Goal: Check status: Check status

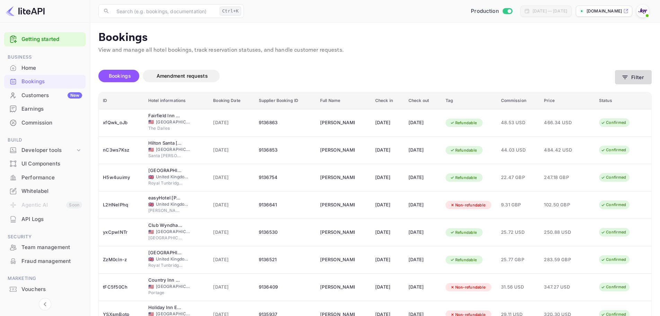
click at [628, 77] on icon "button" at bounding box center [625, 77] width 7 height 7
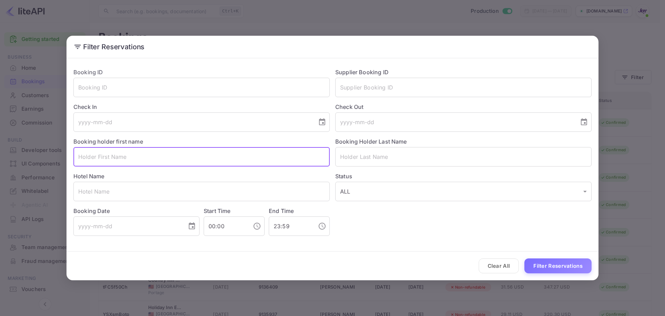
click at [124, 161] on input "text" at bounding box center [201, 156] width 256 height 19
paste input "[PERSON_NAME]"
click at [121, 156] on input "[PERSON_NAME]" at bounding box center [201, 156] width 256 height 19
type input "[PERSON_NAME]"
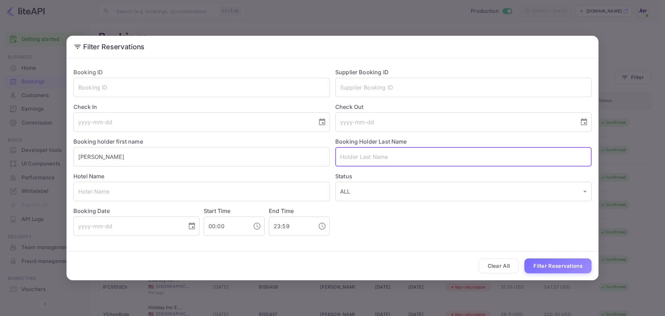
click at [367, 155] on input "text" at bounding box center [463, 156] width 256 height 19
paste input "Civeira"
type input "Civeira"
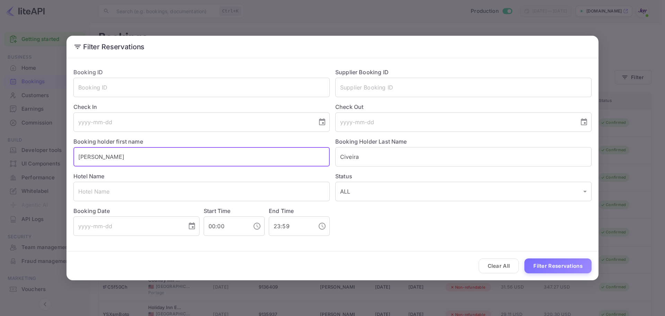
click at [220, 157] on input "[PERSON_NAME]" at bounding box center [201, 156] width 256 height 19
type input "[PERSON_NAME]"
click at [577, 269] on button "Filter Reservations" at bounding box center [558, 265] width 67 height 15
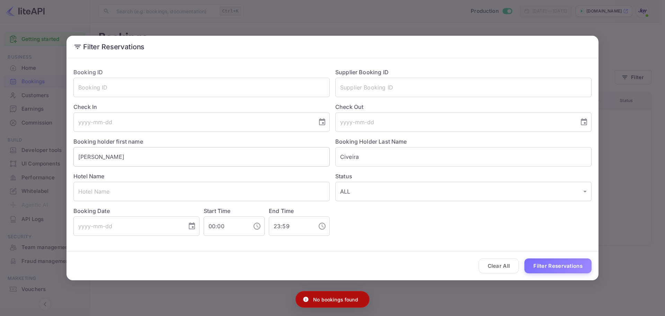
click at [182, 159] on input "[PERSON_NAME]" at bounding box center [201, 156] width 256 height 19
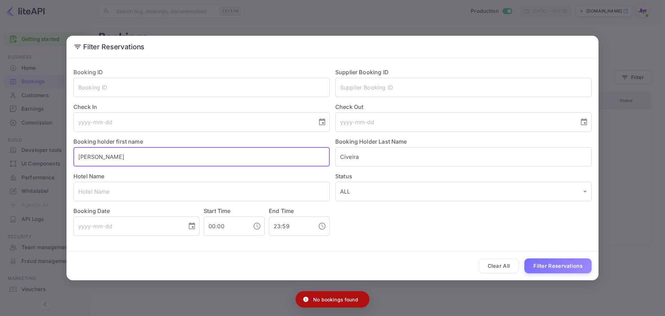
click at [182, 159] on input "[PERSON_NAME]" at bounding box center [201, 156] width 256 height 19
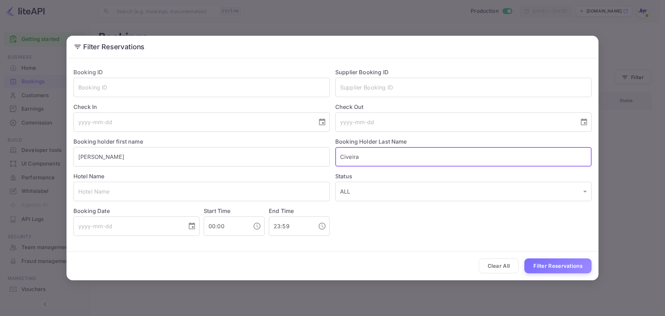
click at [337, 156] on input "Civeira" at bounding box center [463, 156] width 256 height 19
paste input "Vilar"
type input "[PERSON_NAME]"
click at [235, 156] on input "[PERSON_NAME]" at bounding box center [201, 156] width 256 height 19
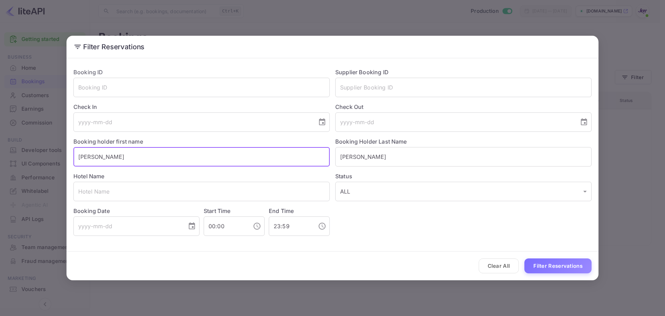
click at [235, 156] on input "[PERSON_NAME]" at bounding box center [201, 156] width 256 height 19
type input "Nilse"
click at [558, 267] on button "Filter Reservations" at bounding box center [558, 265] width 67 height 15
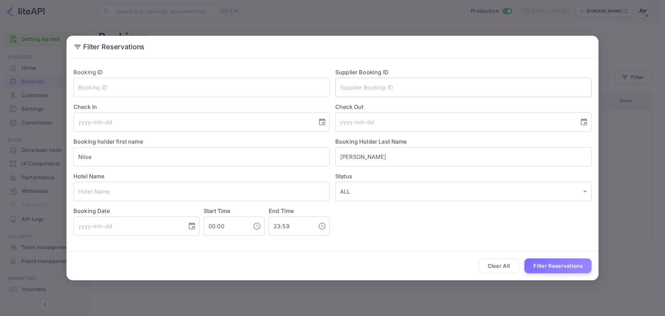
click at [370, 92] on input "text" at bounding box center [463, 87] width 256 height 19
paste input "8693618"
click at [342, 86] on input "8693618" at bounding box center [463, 87] width 256 height 19
type input "8693618"
click at [368, 152] on input "[PERSON_NAME]" at bounding box center [463, 156] width 256 height 19
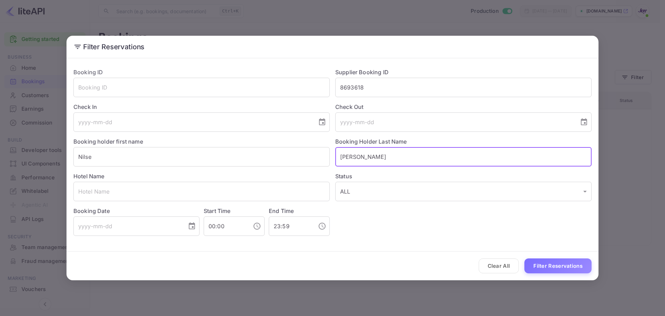
click at [368, 152] on input "[PERSON_NAME]" at bounding box center [463, 156] width 256 height 19
click at [235, 152] on input "Nilse" at bounding box center [201, 156] width 256 height 19
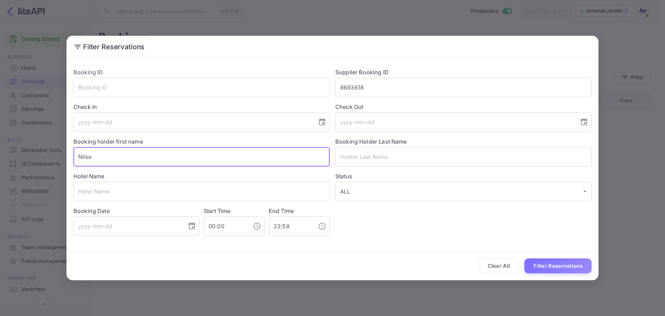
click at [235, 152] on input "Nilse" at bounding box center [201, 156] width 256 height 19
click at [549, 266] on button "Filter Reservations" at bounding box center [558, 265] width 67 height 15
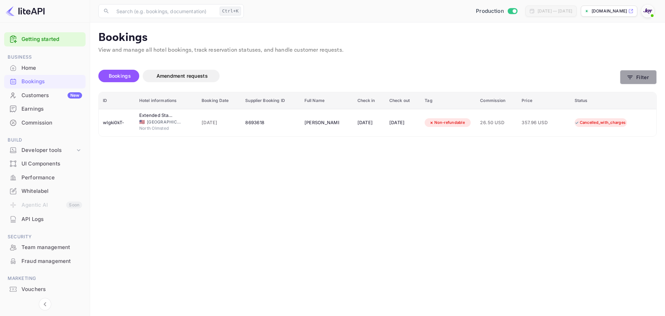
click at [643, 71] on button "Filter" at bounding box center [638, 77] width 37 height 14
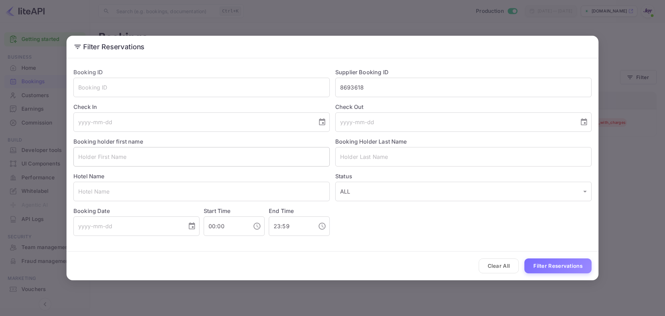
click at [159, 152] on input "text" at bounding box center [201, 156] width 256 height 19
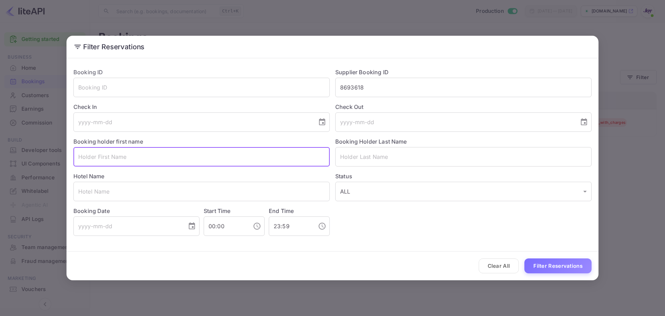
paste input "[PERSON_NAME]"
click at [159, 157] on input "[PERSON_NAME]" at bounding box center [201, 156] width 256 height 19
type input "[PERSON_NAME]"
click at [355, 162] on input "text" at bounding box center [463, 156] width 256 height 19
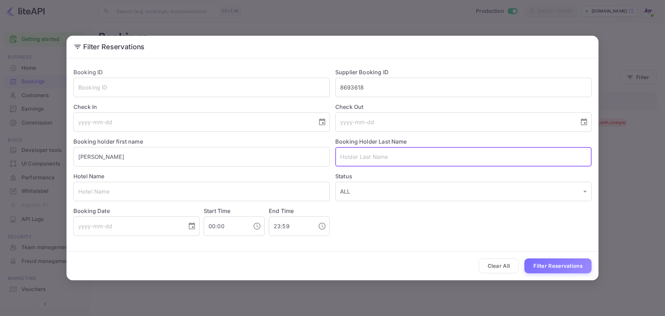
click at [355, 162] on input "text" at bounding box center [463, 156] width 256 height 19
paste input "[PERSON_NAME]"
type input "[PERSON_NAME]"
click at [382, 92] on input "8693618" at bounding box center [463, 87] width 256 height 19
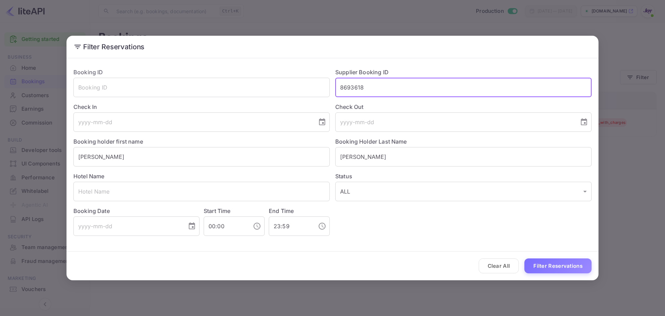
click at [382, 92] on input "8693618" at bounding box center [463, 87] width 256 height 19
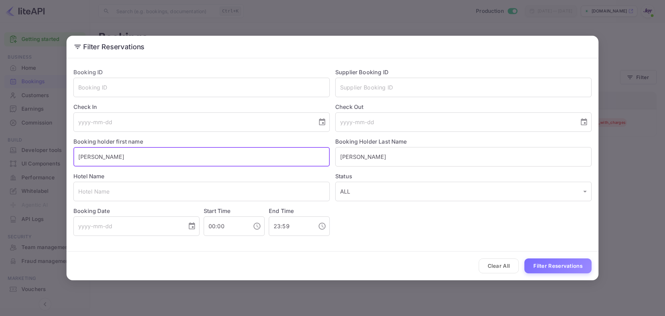
click at [156, 157] on input "[PERSON_NAME]" at bounding box center [201, 156] width 256 height 19
type input "[PERSON_NAME]"
click at [453, 153] on input "[PERSON_NAME]" at bounding box center [463, 156] width 256 height 19
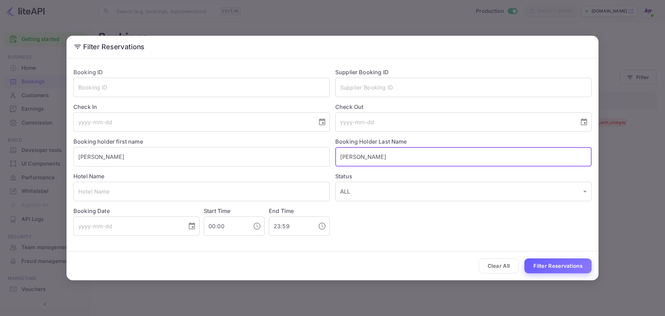
click at [554, 267] on button "Filter Reservations" at bounding box center [558, 265] width 67 height 15
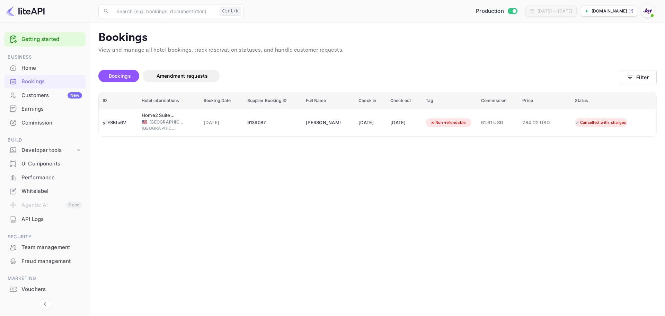
drag, startPoint x: 305, startPoint y: 174, endPoint x: 292, endPoint y: 175, distance: 12.9
click at [304, 174] on main "Bookings View and manage all hotel bookings, track reservation statuses, and ha…" at bounding box center [377, 169] width 575 height 293
click at [635, 71] on button "Filter" at bounding box center [638, 77] width 37 height 14
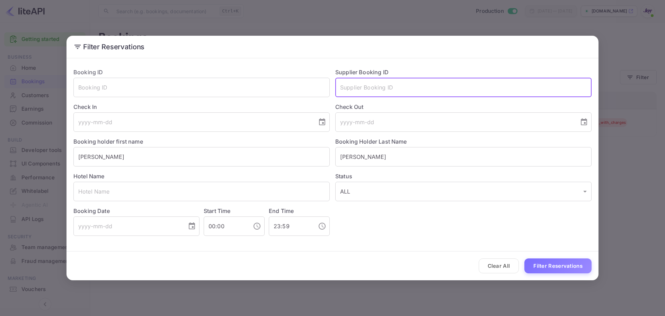
drag, startPoint x: 365, startPoint y: 85, endPoint x: 361, endPoint y: 84, distance: 4.1
click at [364, 85] on input "text" at bounding box center [463, 87] width 256 height 19
paste input "9072337"
type input "9072337"
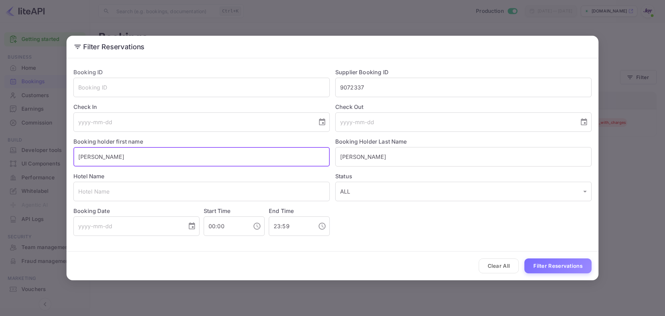
click at [247, 158] on input "[PERSON_NAME]" at bounding box center [201, 156] width 256 height 19
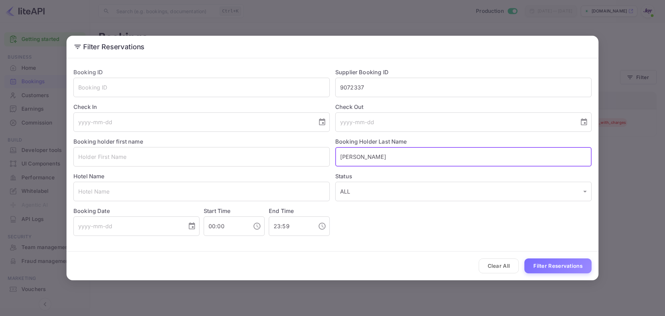
click at [406, 154] on input "[PERSON_NAME]" at bounding box center [463, 156] width 256 height 19
drag, startPoint x: 552, startPoint y: 256, endPoint x: 556, endPoint y: 260, distance: 5.9
click at [553, 257] on div "Clear All Filter Reservations" at bounding box center [333, 265] width 532 height 29
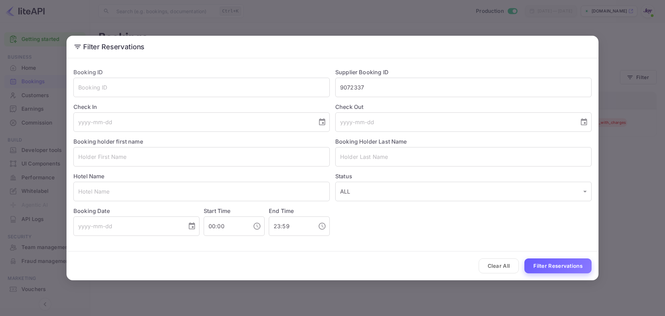
click at [556, 260] on button "Filter Reservations" at bounding box center [558, 265] width 67 height 15
click at [386, 89] on input "9072337" at bounding box center [463, 87] width 256 height 19
click at [548, 264] on button "Filter Reservations" at bounding box center [558, 265] width 67 height 15
click at [557, 29] on div "Filter Reservations Booking ID ​ Supplier Booking ID 9072337 ​ Check In ​ Check…" at bounding box center [332, 158] width 665 height 316
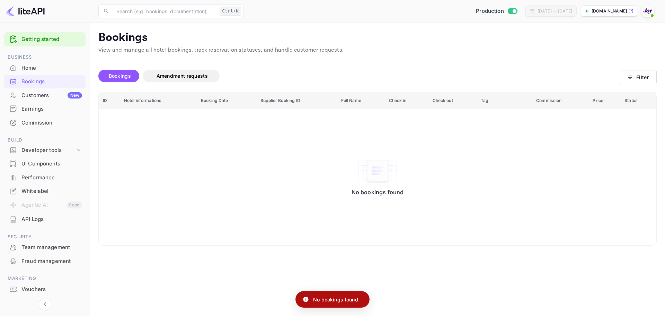
click at [648, 14] on img at bounding box center [647, 11] width 11 height 11
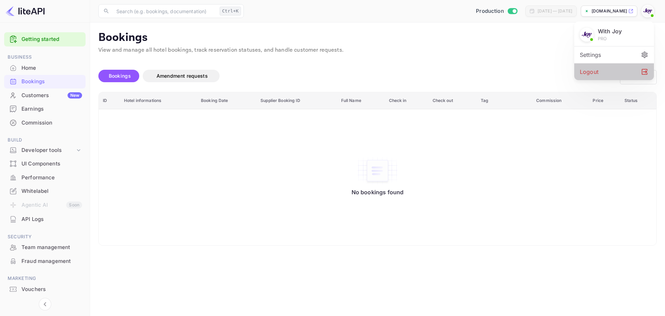
click at [595, 76] on div "Logout" at bounding box center [615, 71] width 80 height 17
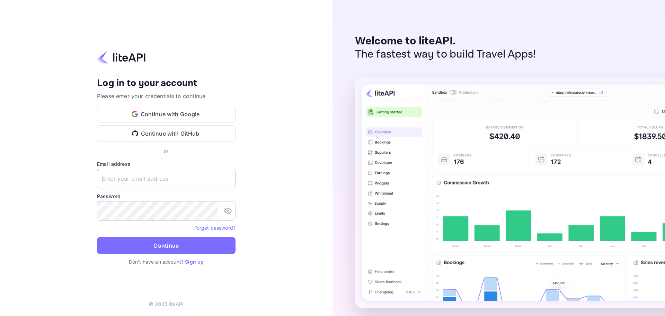
click at [107, 182] on input "text" at bounding box center [166, 178] width 139 height 19
paste input "[EMAIL_ADDRESS][DOMAIN_NAME]"
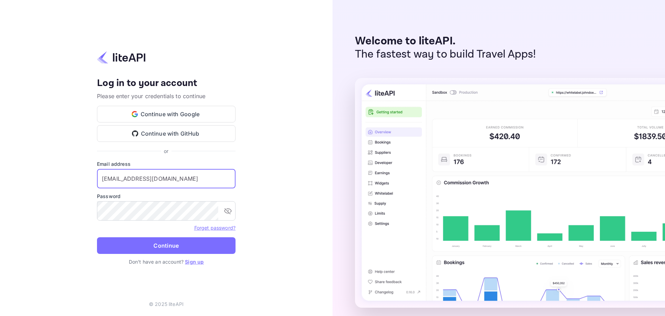
type input "[EMAIL_ADDRESS][DOMAIN_NAME]"
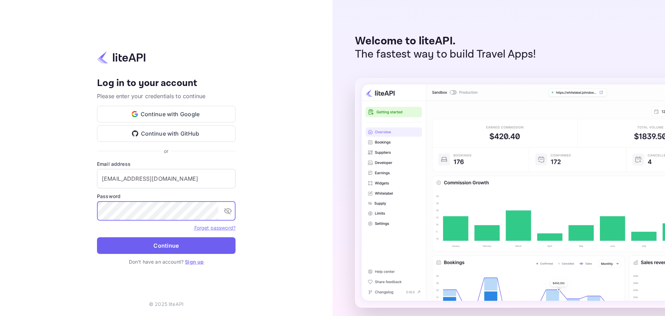
click at [155, 242] on button "Continue" at bounding box center [166, 245] width 139 height 17
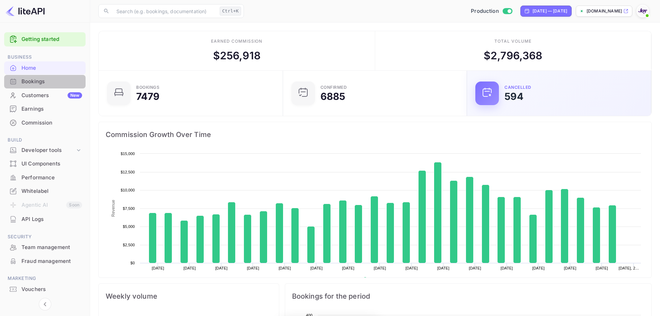
click at [44, 80] on div "Bookings" at bounding box center [51, 82] width 61 height 8
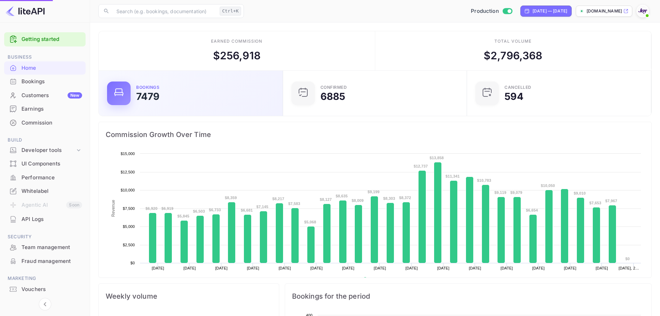
scroll to position [107, 175]
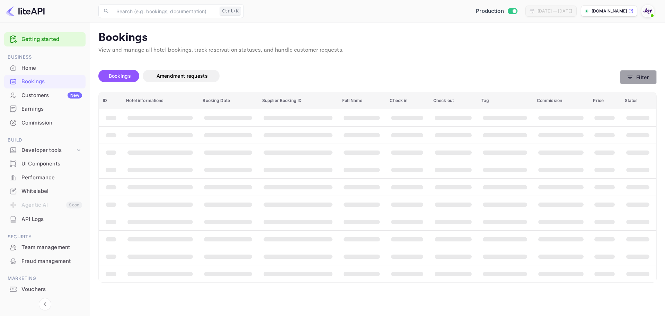
click at [639, 73] on button "Filter" at bounding box center [638, 77] width 37 height 14
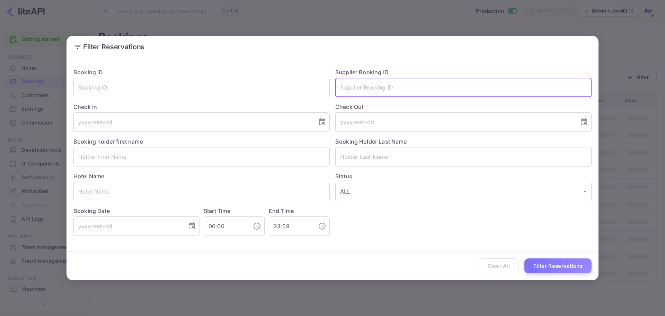
click at [357, 93] on input "text" at bounding box center [463, 87] width 256 height 19
paste input "9072337"
type input "9072337"
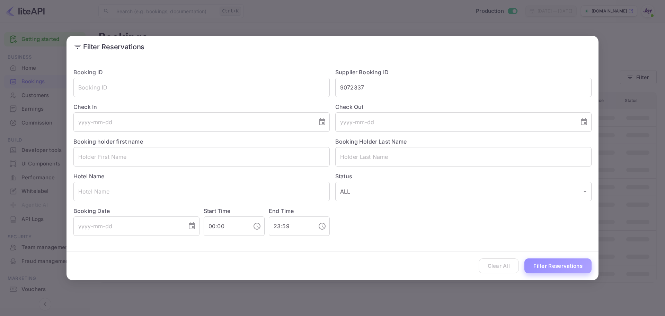
click at [562, 262] on button "Filter Reservations" at bounding box center [558, 265] width 67 height 15
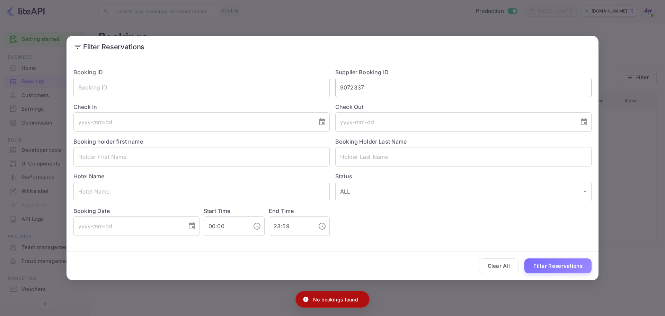
click at [358, 89] on input "9072337" at bounding box center [463, 87] width 256 height 19
click at [120, 89] on input "text" at bounding box center [201, 87] width 256 height 19
paste input "9072337"
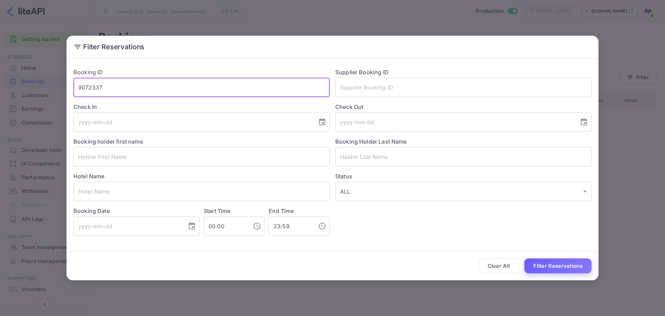
type input "9072337"
click at [542, 269] on button "Filter Reservations" at bounding box center [558, 265] width 67 height 15
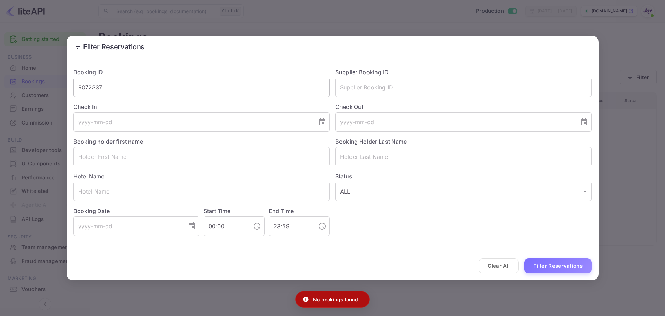
click at [163, 91] on input "9072337" at bounding box center [201, 87] width 256 height 19
click at [270, 173] on div "Hotel Name ​" at bounding box center [199, 183] width 262 height 35
click at [261, 162] on input "text" at bounding box center [201, 156] width 256 height 19
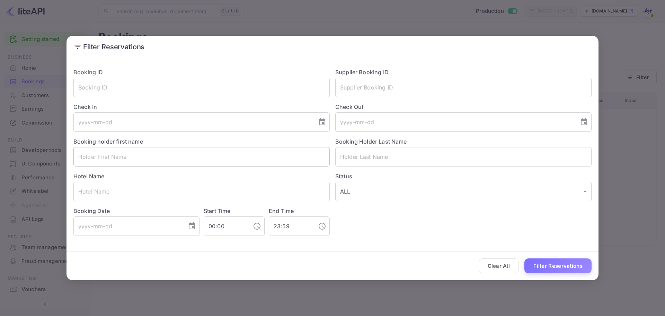
paste input "Jenny Cox"
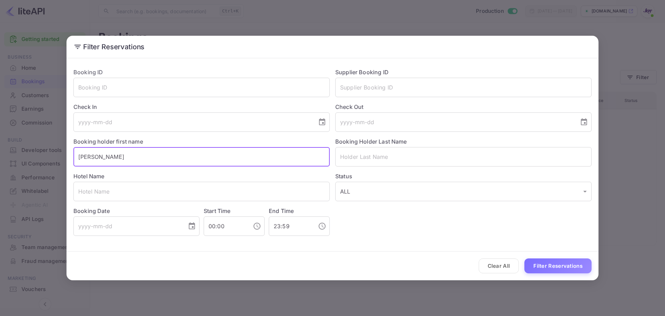
click at [179, 166] on input "Jenny Cox" at bounding box center [201, 156] width 256 height 19
type input "Jenny Cox"
click at [392, 157] on input "text" at bounding box center [463, 156] width 256 height 19
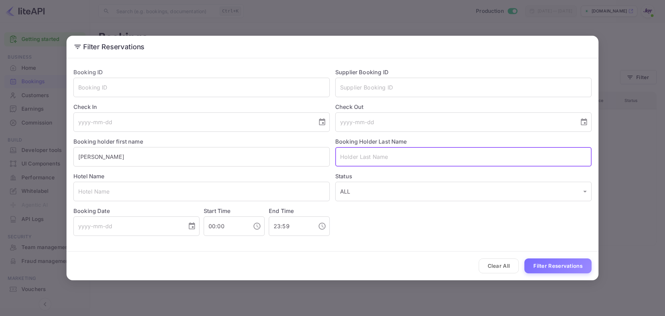
click at [392, 157] on input "text" at bounding box center [463, 156] width 256 height 19
paste input "Cox"
type input "Cox"
click at [292, 156] on input "Jenny Cox" at bounding box center [201, 156] width 256 height 19
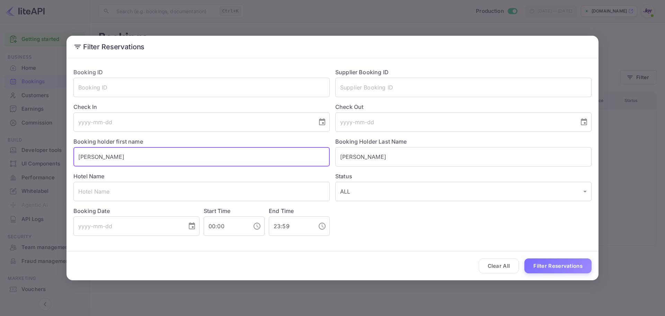
click at [292, 156] on input "Jenny Cox" at bounding box center [201, 156] width 256 height 19
type input "Jenny"
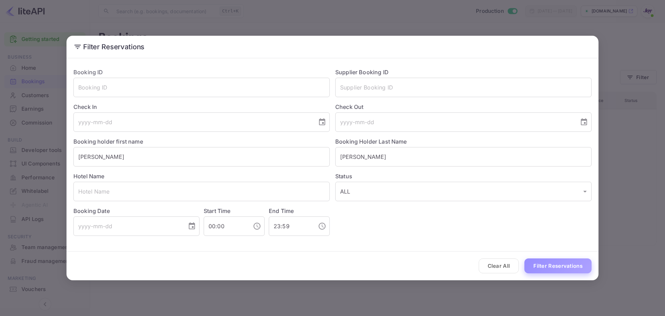
click at [563, 262] on button "Filter Reservations" at bounding box center [558, 265] width 67 height 15
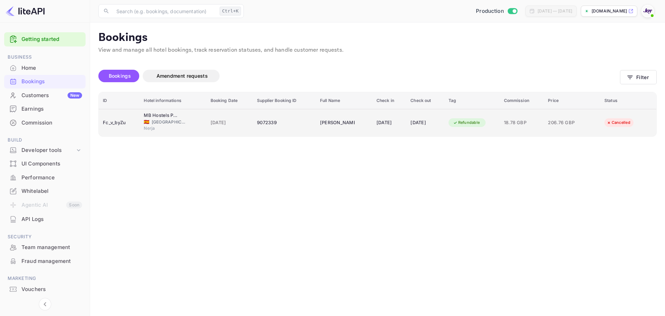
click at [137, 115] on td "Fc_v_byZu" at bounding box center [119, 122] width 41 height 27
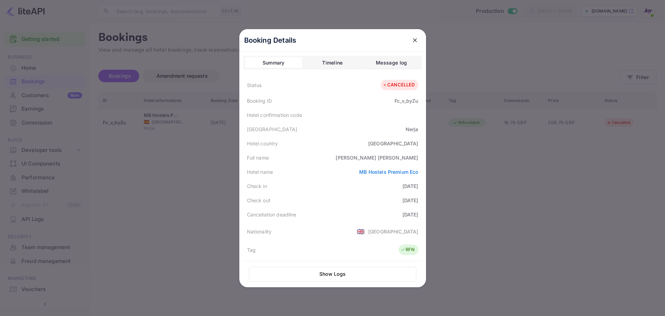
click at [412, 42] on icon "close" at bounding box center [415, 40] width 7 height 7
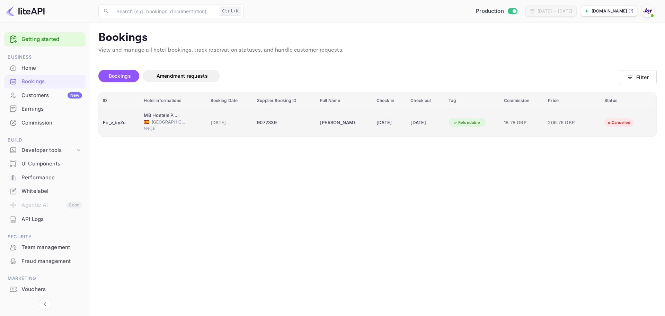
click at [155, 123] on span "Spain" at bounding box center [169, 122] width 35 height 6
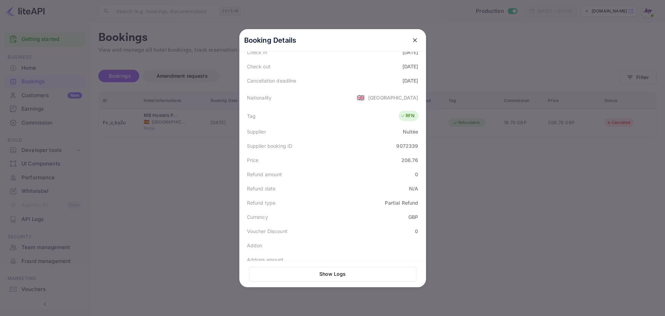
scroll to position [171, 0]
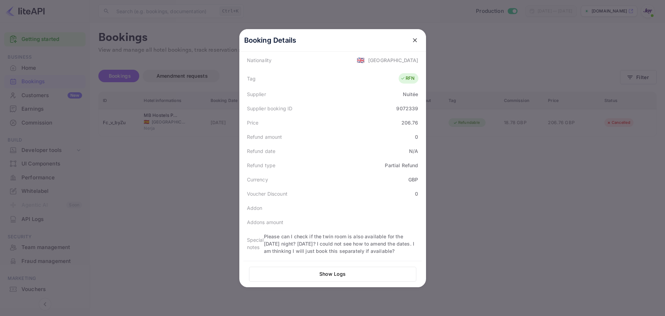
click at [208, 180] on div at bounding box center [332, 158] width 665 height 316
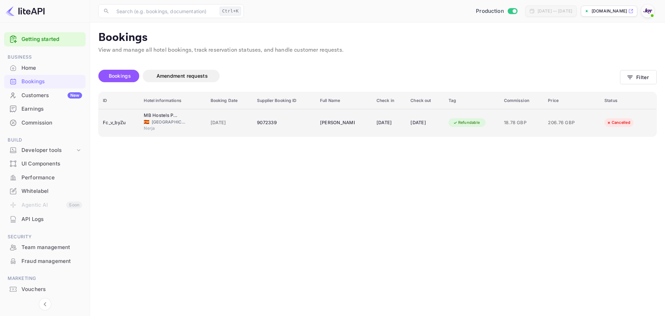
click at [470, 123] on div "Refundable" at bounding box center [467, 122] width 36 height 9
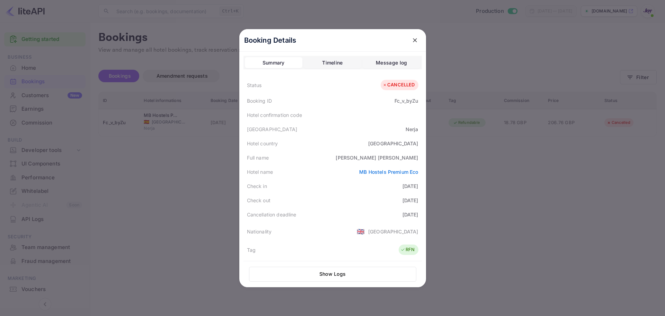
click at [482, 170] on div at bounding box center [332, 158] width 665 height 316
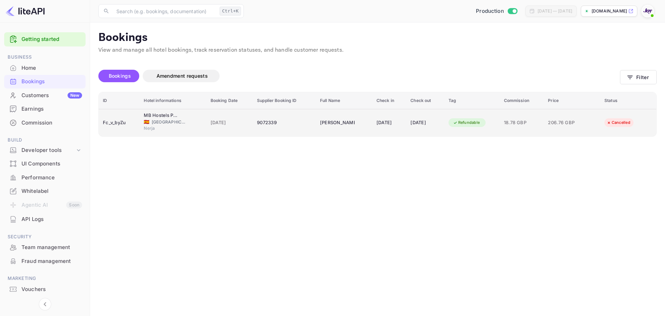
click at [479, 128] on div "Refundable" at bounding box center [472, 122] width 47 height 11
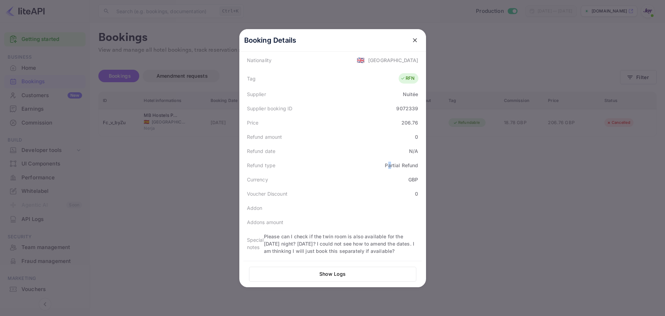
click at [388, 165] on div "Partial Refund" at bounding box center [401, 164] width 33 height 7
click at [397, 172] on div "Currency GBP" at bounding box center [333, 179] width 178 height 14
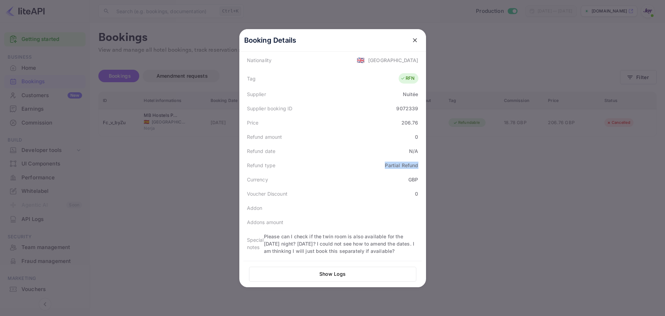
drag, startPoint x: 383, startPoint y: 164, endPoint x: 433, endPoint y: 164, distance: 49.9
click at [433, 164] on div "Booking Details Summary Timeline Message log Status CANCELLED Booking ID Fc_v_b…" at bounding box center [332, 158] width 209 height 316
click at [397, 175] on div "Currency GBP" at bounding box center [333, 179] width 178 height 14
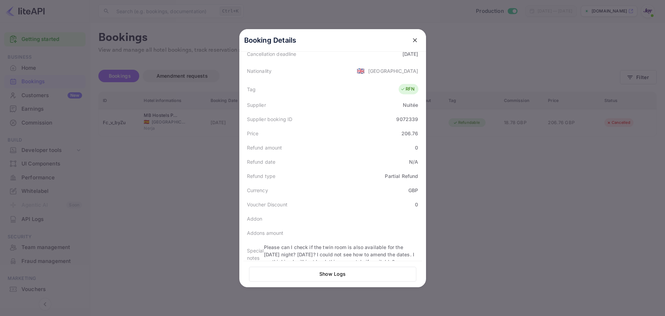
drag, startPoint x: 341, startPoint y: 135, endPoint x: 339, endPoint y: 142, distance: 6.7
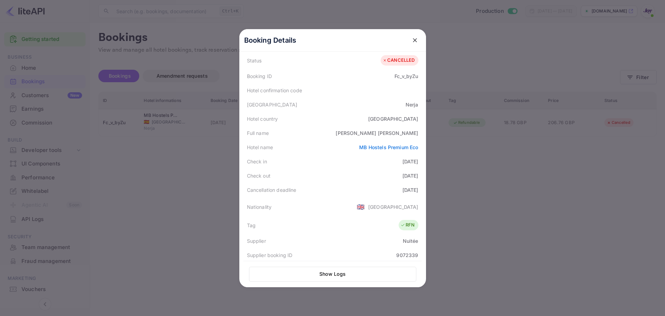
scroll to position [0, 0]
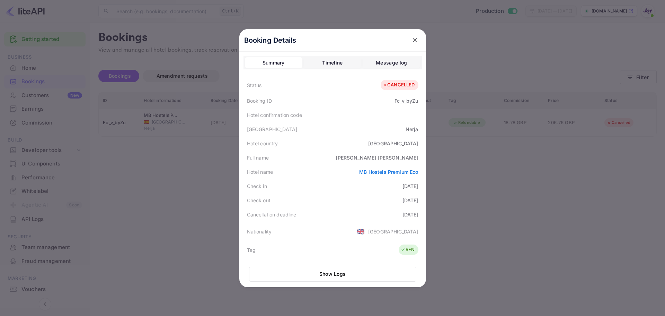
click at [331, 67] on button "Timeline" at bounding box center [333, 62] width 58 height 11
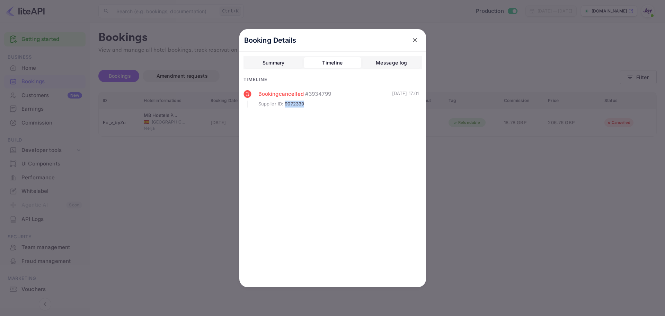
drag, startPoint x: 287, startPoint y: 104, endPoint x: 310, endPoint y: 105, distance: 23.2
click at [310, 105] on div "Supplier ID : 9072339" at bounding box center [325, 103] width 134 height 7
copy span "9072339"
click at [476, 191] on div at bounding box center [332, 158] width 665 height 316
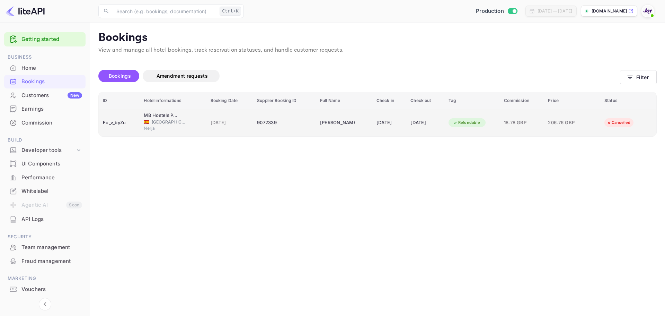
click at [117, 120] on div "Fc_v_byZu" at bounding box center [119, 122] width 33 height 11
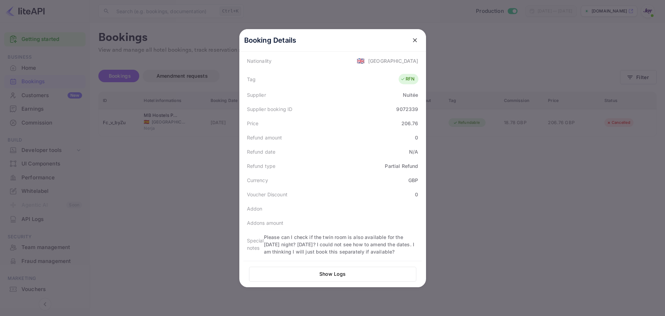
scroll to position [171, 0]
drag, startPoint x: 375, startPoint y: 167, endPoint x: 431, endPoint y: 169, distance: 55.8
click at [431, 169] on div "Booking Details Summary Timeline Message log Status CANCELLED Booking ID Fc_v_b…" at bounding box center [332, 158] width 209 height 316
click at [410, 166] on div "Partial Refund" at bounding box center [401, 164] width 33 height 7
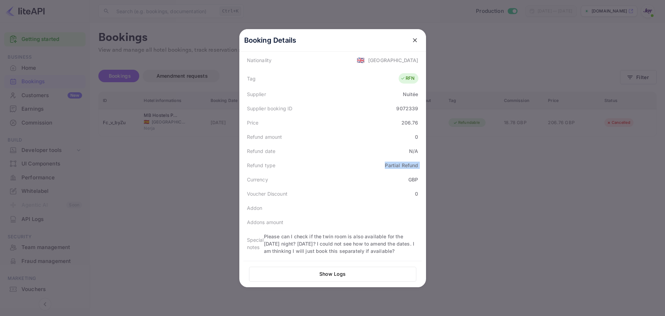
click at [410, 166] on div "Partial Refund" at bounding box center [401, 164] width 33 height 7
